Goal: Task Accomplishment & Management: Use online tool/utility

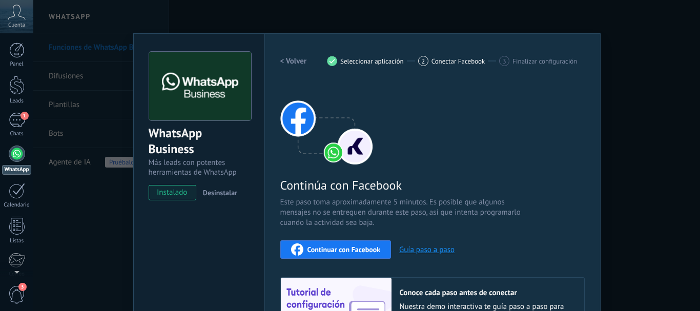
scroll to position [30, 0]
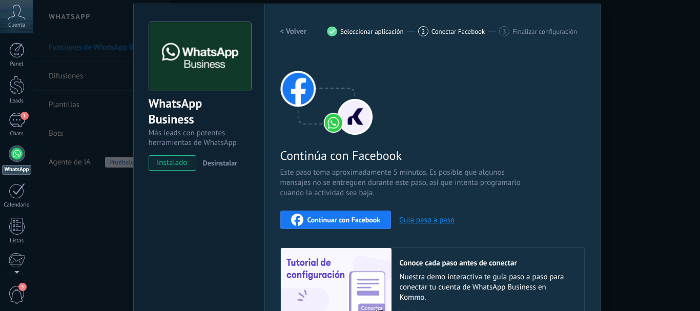
click at [208, 208] on div "WhatsApp Business Más leads con potentes herramientas de WhatsApp instalado Des…" at bounding box center [198, 190] width 131 height 372
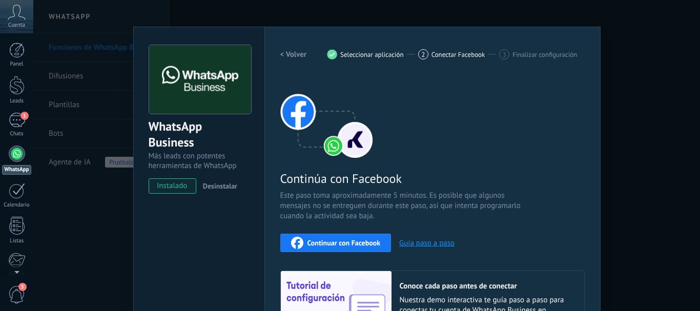
scroll to position [0, 0]
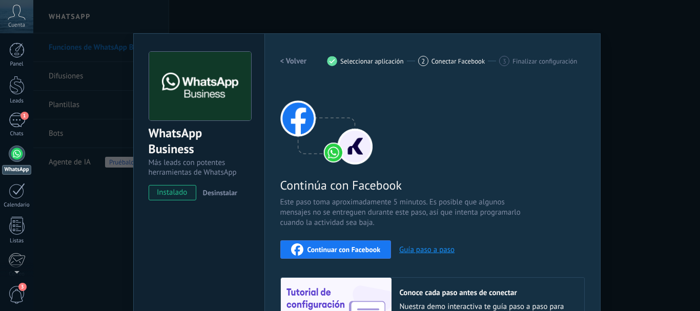
click at [194, 25] on div "WhatsApp Business Más leads con potentes herramientas de WhatsApp instalado Des…" at bounding box center [366, 155] width 667 height 311
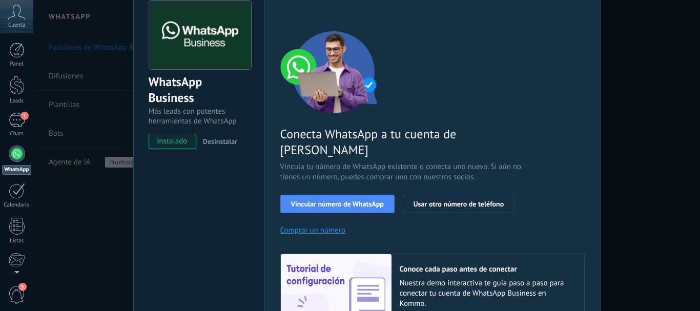
scroll to position [103, 0]
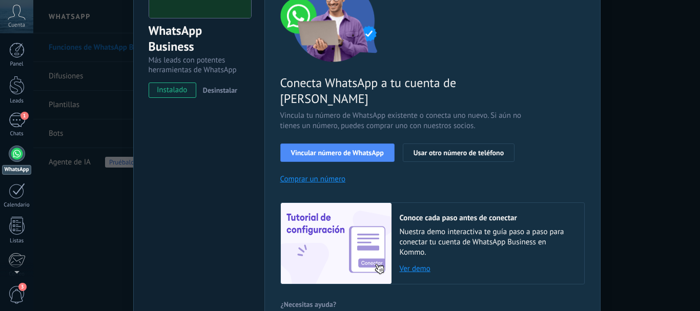
click at [315, 149] on span "Vincular número de WhatsApp" at bounding box center [337, 152] width 93 height 7
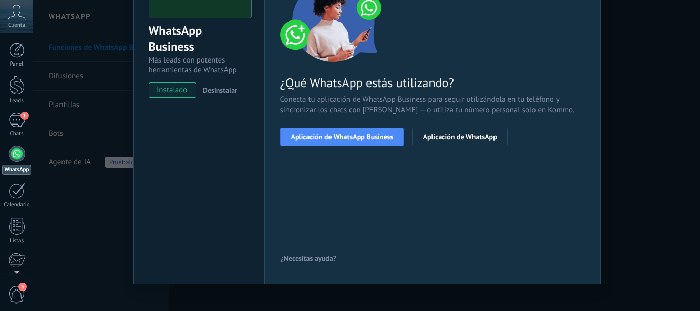
click at [315, 136] on span "Aplicación de WhatsApp Business" at bounding box center [342, 136] width 103 height 7
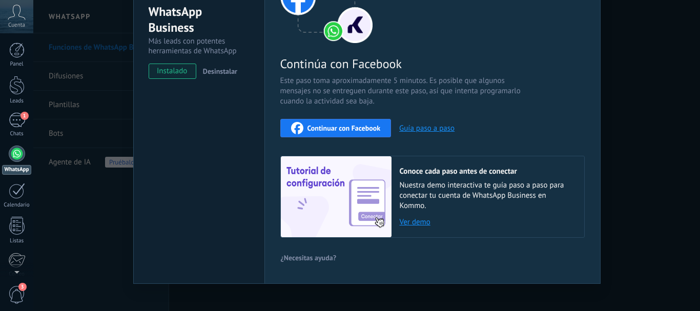
scroll to position [132, 0]
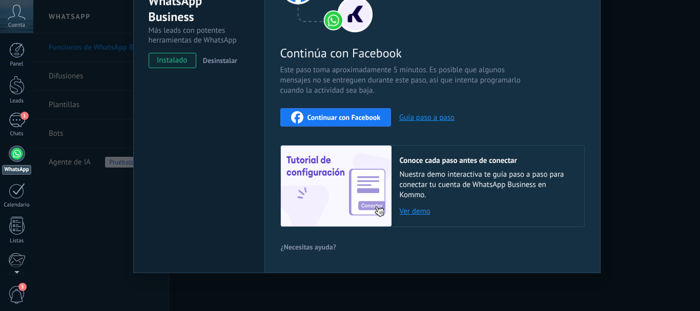
click at [417, 212] on link "Ver demo" at bounding box center [487, 212] width 174 height 10
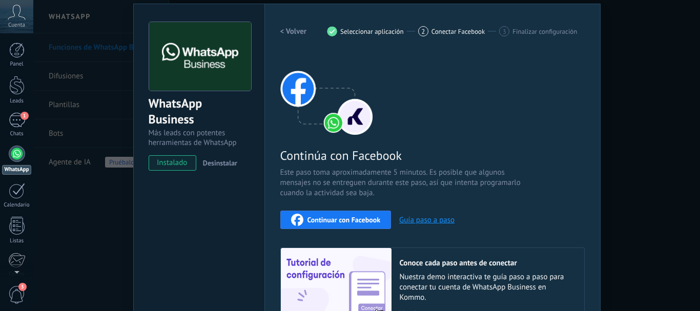
scroll to position [81, 0]
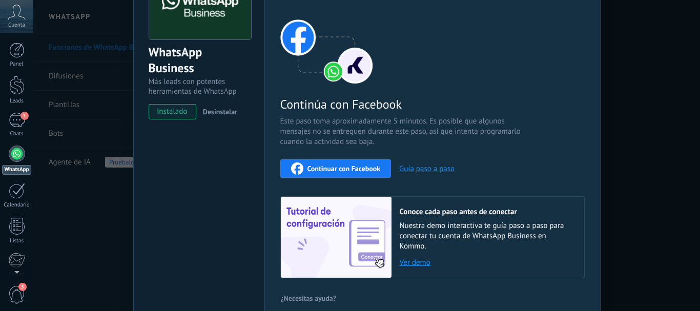
click at [431, 162] on div "Continuar con Facebook Guía paso a paso" at bounding box center [432, 168] width 304 height 18
click at [424, 166] on button "Guía paso a paso" at bounding box center [426, 169] width 55 height 10
click at [433, 169] on button "Guía paso a paso" at bounding box center [426, 169] width 55 height 10
